Goal: Information Seeking & Learning: Learn about a topic

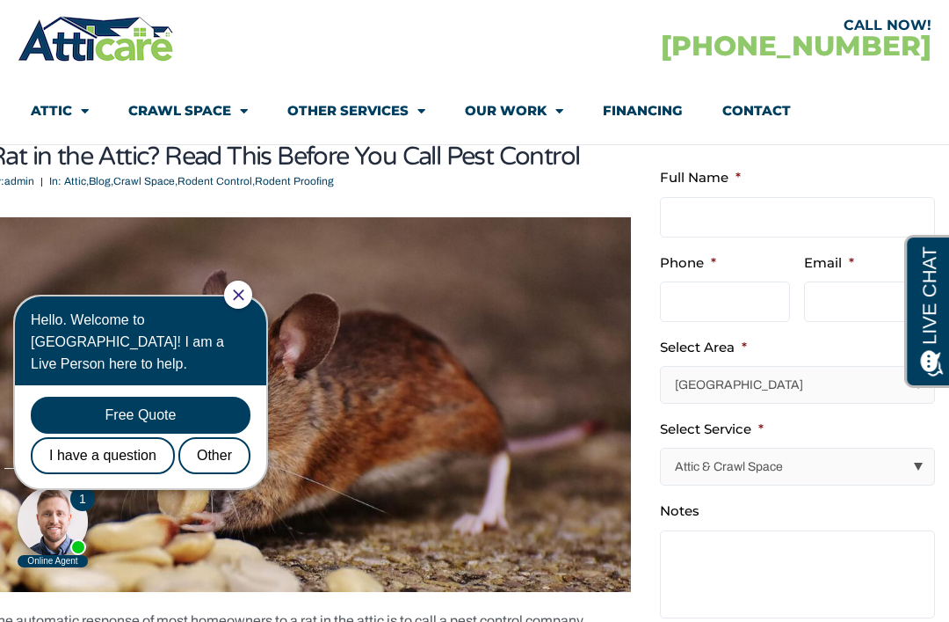
scroll to position [105, 0]
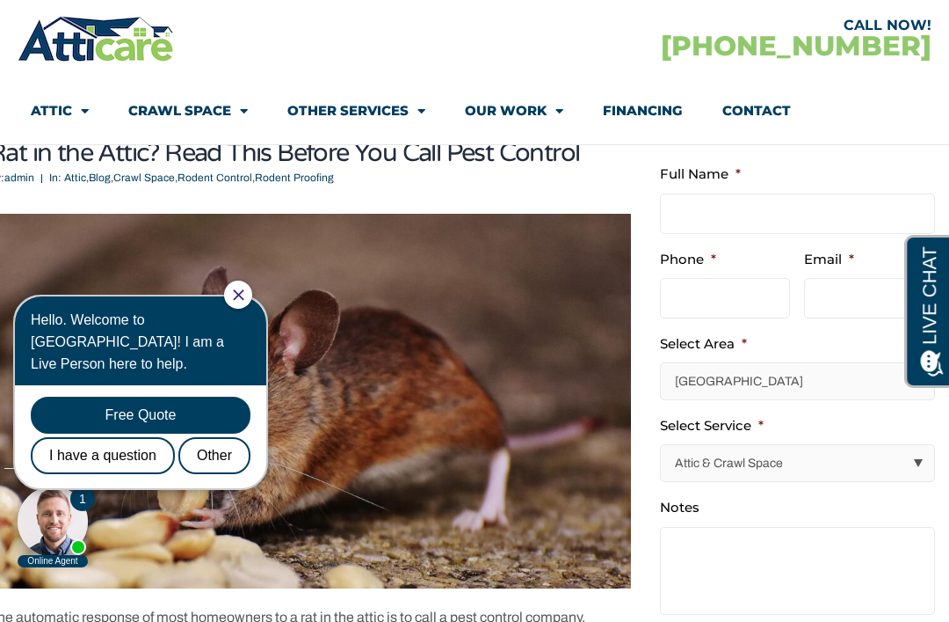
click at [549, 111] on span "Menu" at bounding box center [555, 111] width 17 height 31
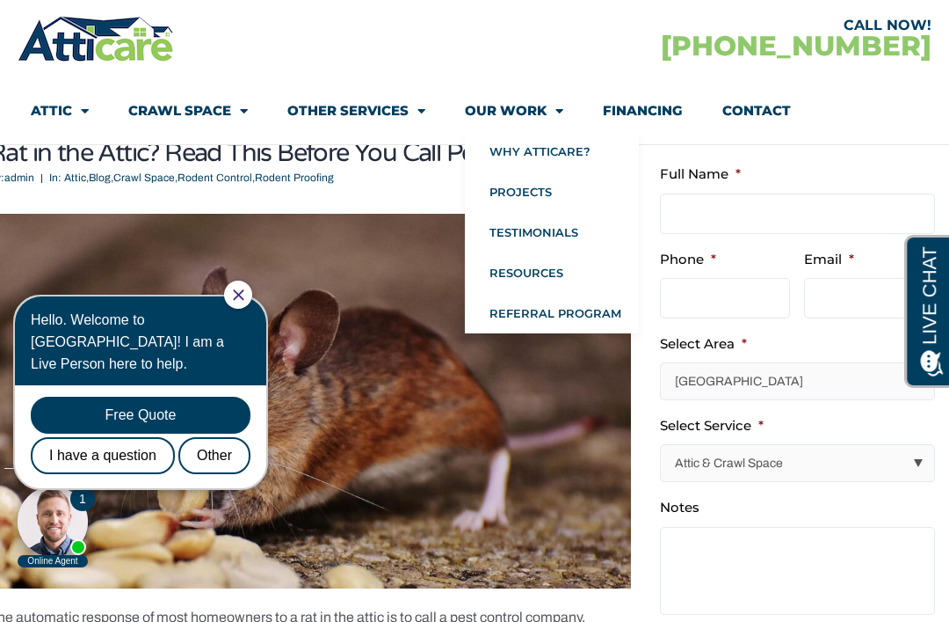
click at [579, 159] on link "Why Atticare?" at bounding box center [552, 151] width 174 height 40
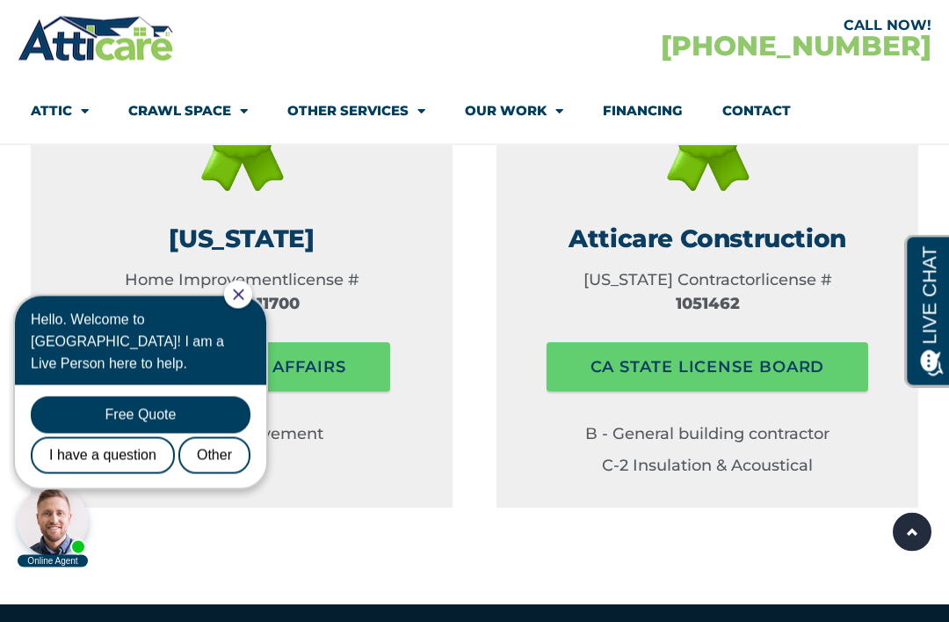
scroll to position [2750, 0]
click at [422, 107] on span "Menu" at bounding box center [417, 111] width 17 height 31
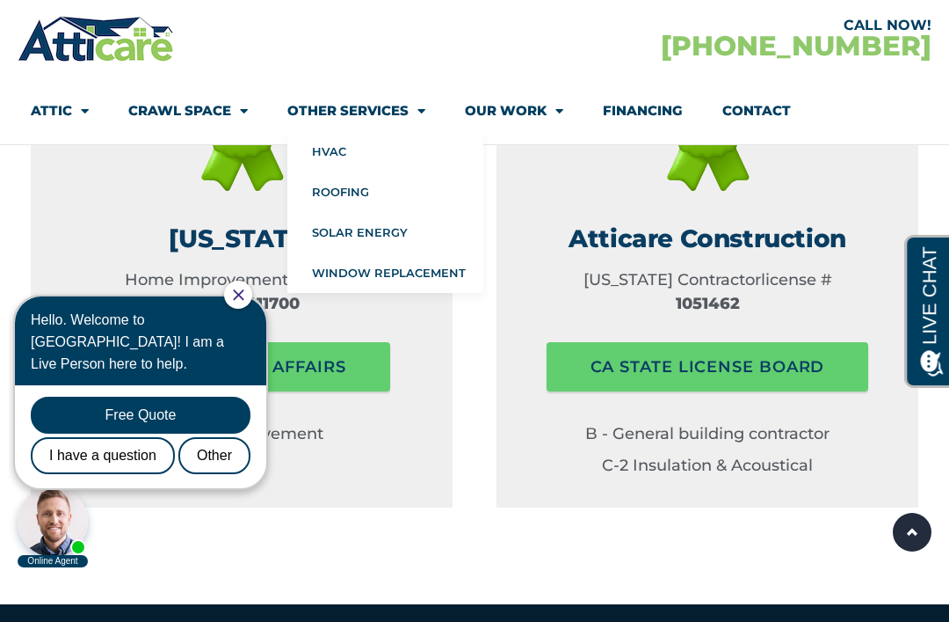
click at [353, 148] on link "HVAC" at bounding box center [385, 151] width 196 height 40
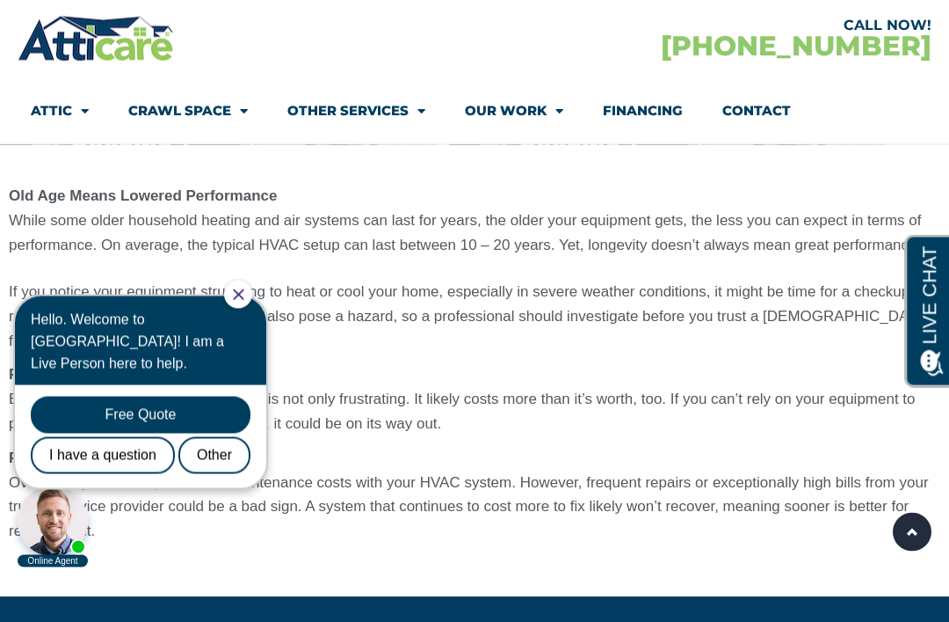
scroll to position [1624, 0]
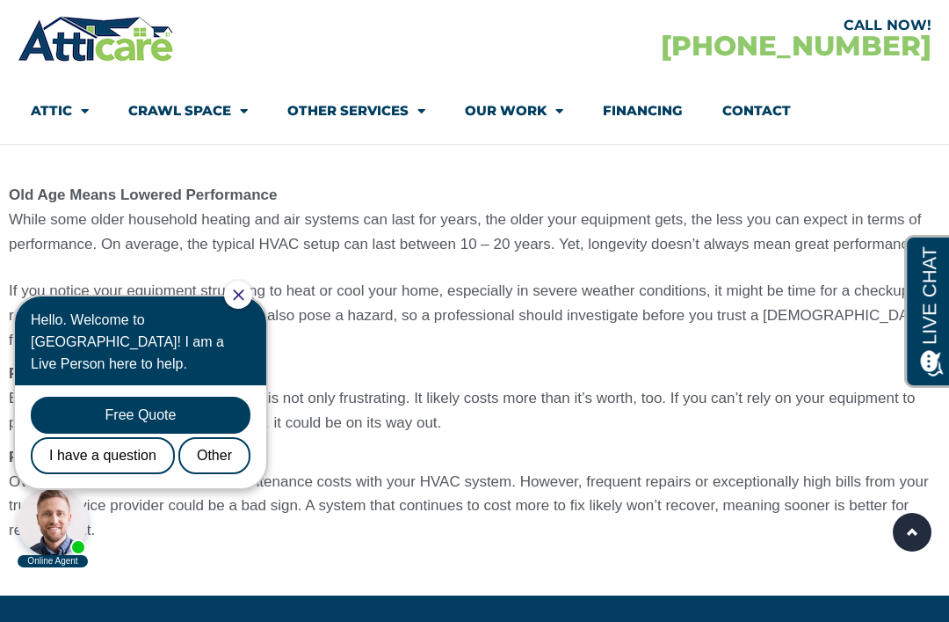
click at [241, 111] on span "Menu" at bounding box center [239, 111] width 17 height 31
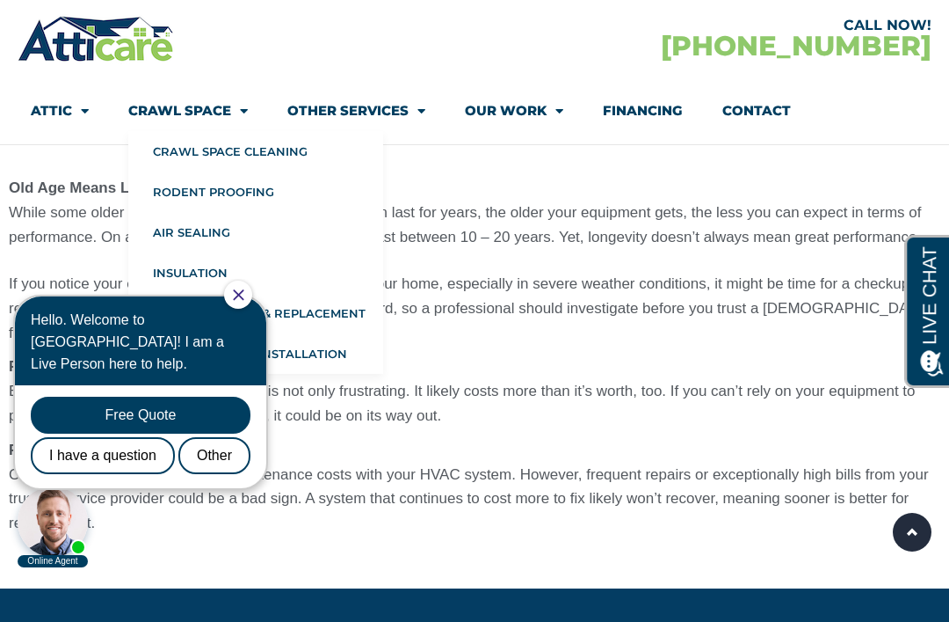
scroll to position [1625, 0]
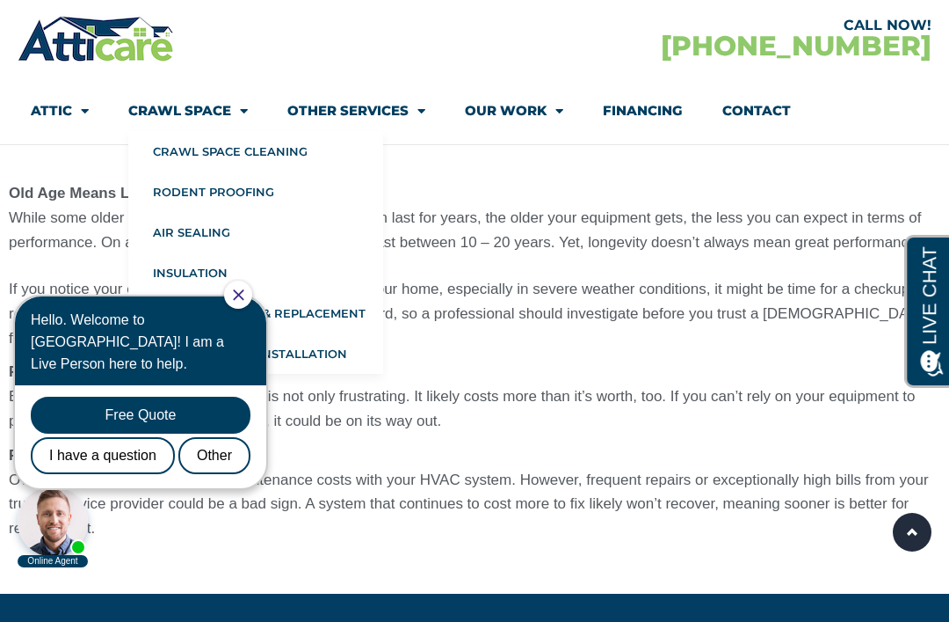
click at [389, 109] on link "Other Services" at bounding box center [356, 111] width 138 height 40
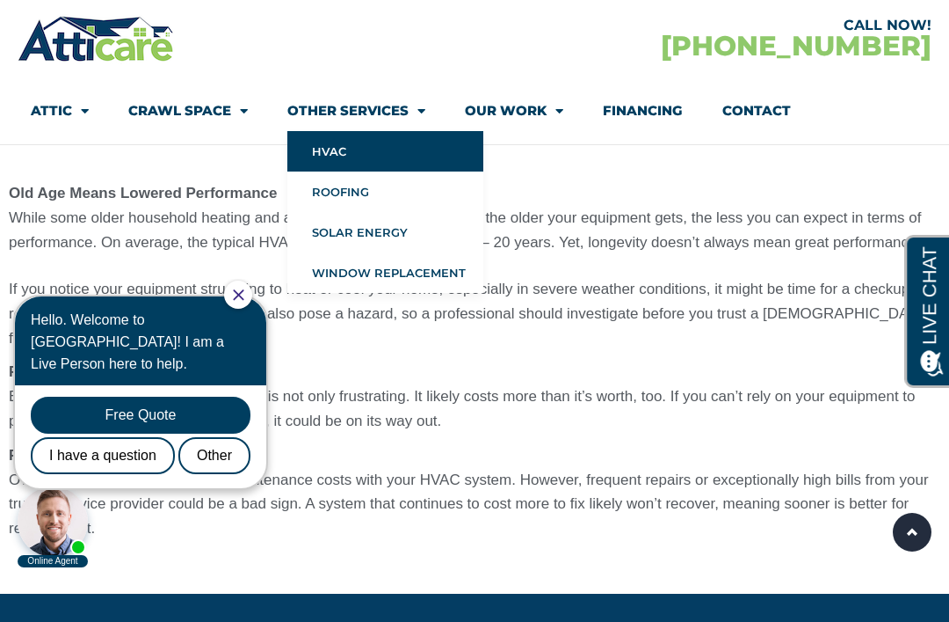
click at [562, 106] on span "Menu" at bounding box center [555, 111] width 17 height 31
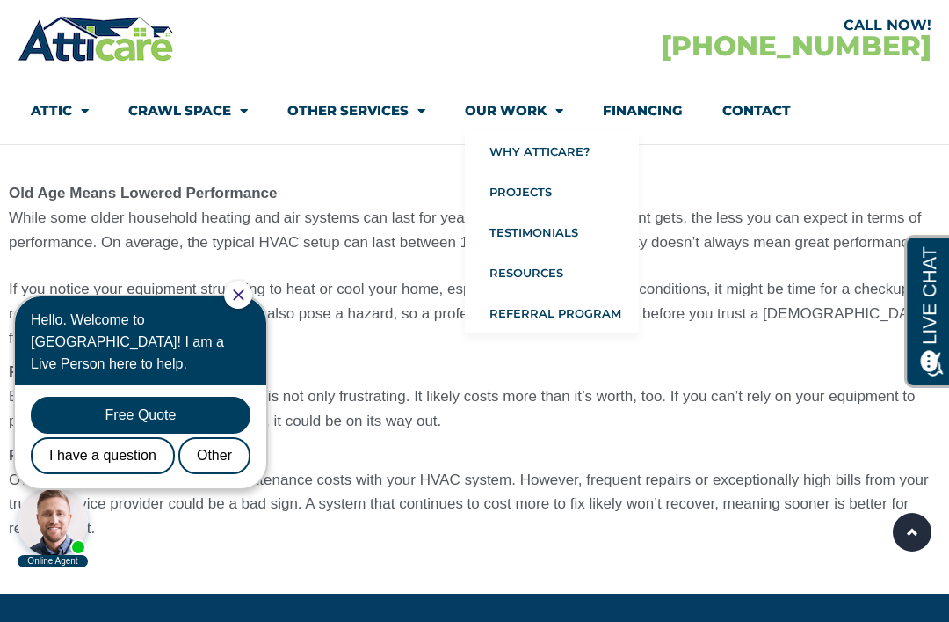
click at [551, 199] on link "Projects" at bounding box center [552, 191] width 174 height 40
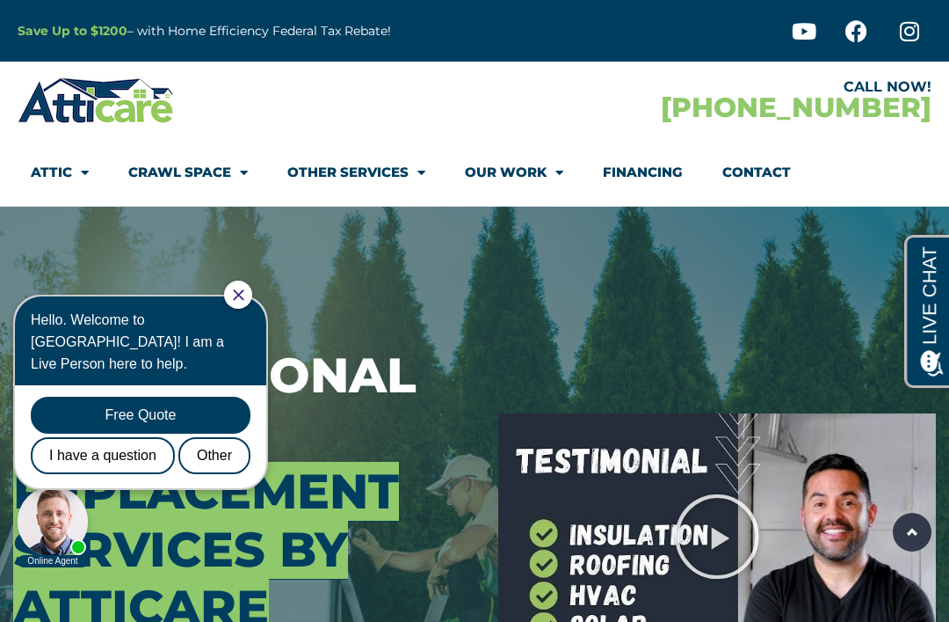
scroll to position [1682, 0]
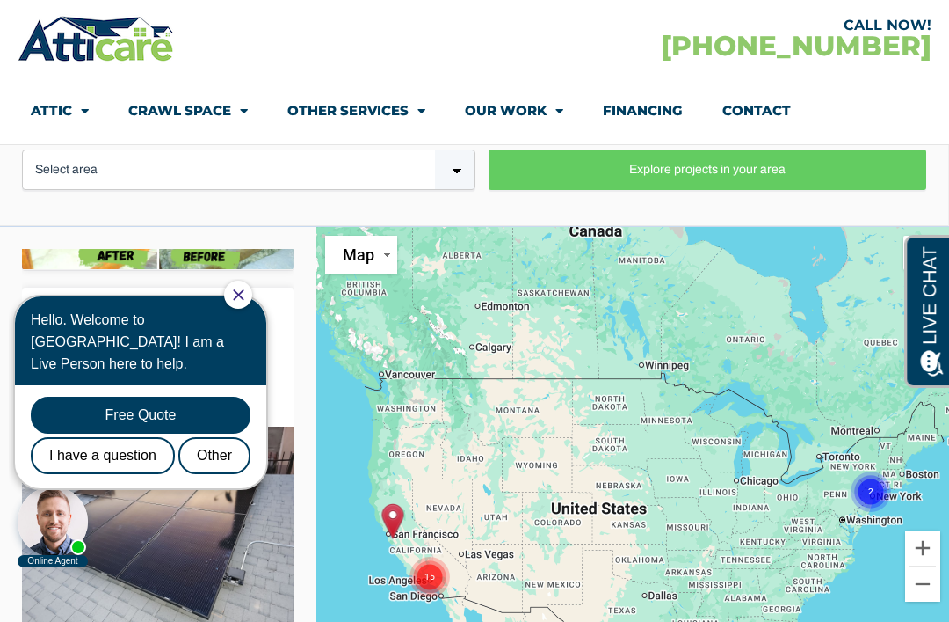
scroll to position [524, 0]
click at [244, 291] on icon "Close Chat" at bounding box center [238, 294] width 11 height 11
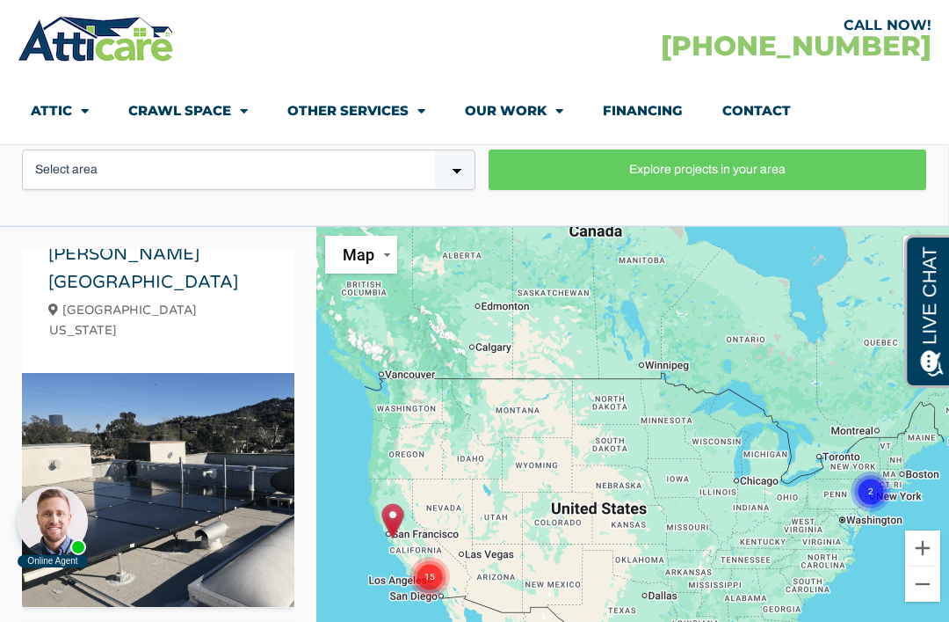
scroll to position [2281, 0]
